Goal: Information Seeking & Learning: Learn about a topic

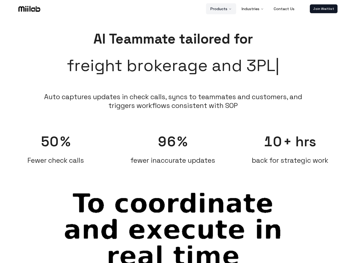
click at [222, 9] on button "Products" at bounding box center [221, 8] width 30 height 11
click at [253, 9] on button "Industries" at bounding box center [252, 8] width 31 height 11
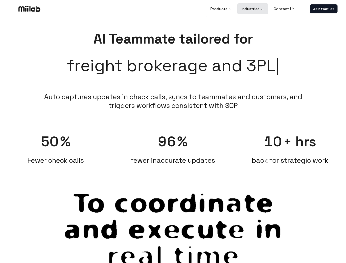
click at [324, 9] on link "Join Waitlist" at bounding box center [324, 8] width 28 height 9
click at [56, 146] on span "50" at bounding box center [50, 142] width 18 height 18
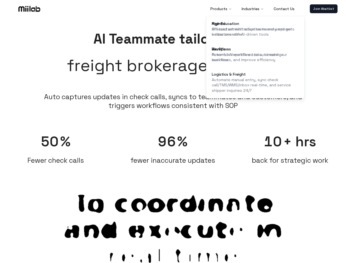
click at [173, 146] on span "96" at bounding box center [167, 142] width 18 height 18
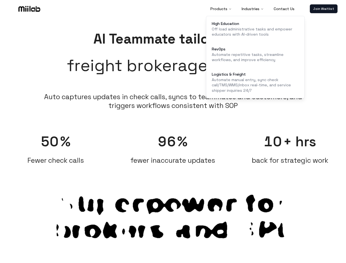
click at [290, 146] on div "10 + hrs back for strategic work" at bounding box center [290, 146] width 112 height 37
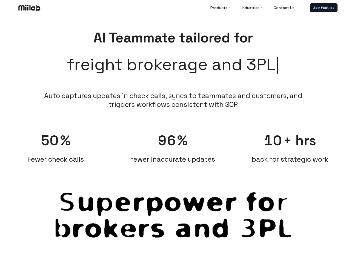
click at [41, 262] on span "Auto sync" at bounding box center [41, 266] width 36 height 9
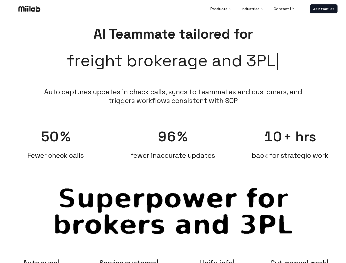
click at [129, 261] on span "Service customer" at bounding box center [129, 263] width 59 height 9
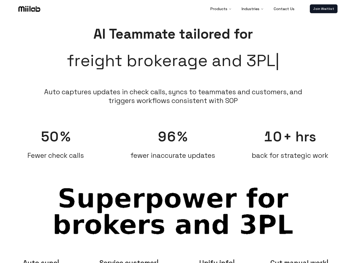
click at [217, 261] on span "Unify info" at bounding box center [217, 263] width 36 height 9
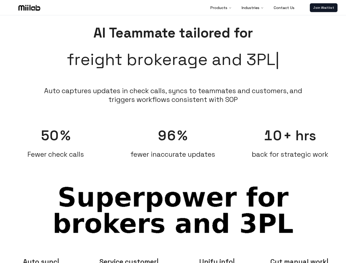
click at [305, 261] on span "Cut manual work" at bounding box center [300, 262] width 58 height 9
